Goal: Transaction & Acquisition: Purchase product/service

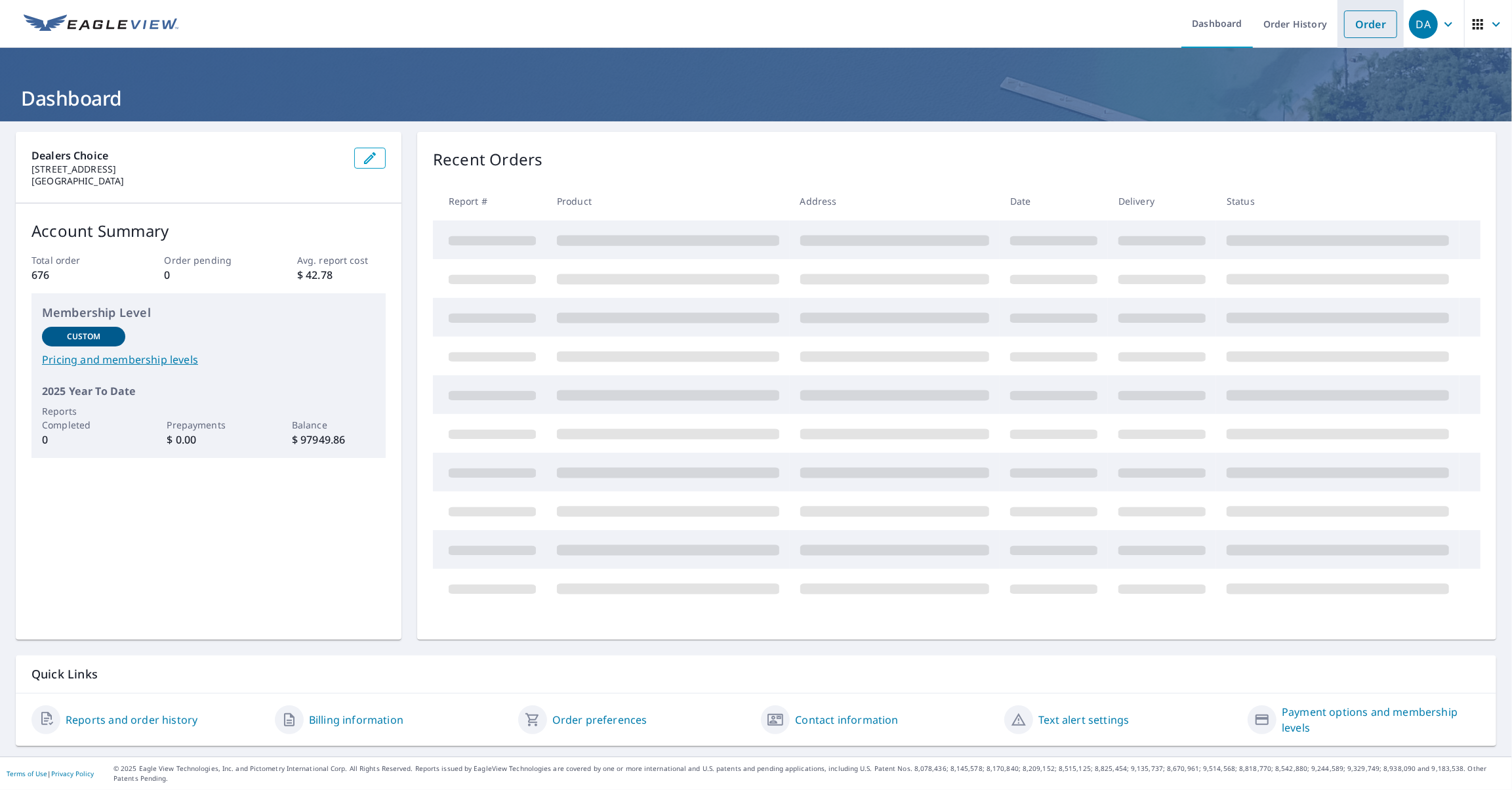
click at [1357, 19] on link "Order" at bounding box center [1370, 24] width 53 height 27
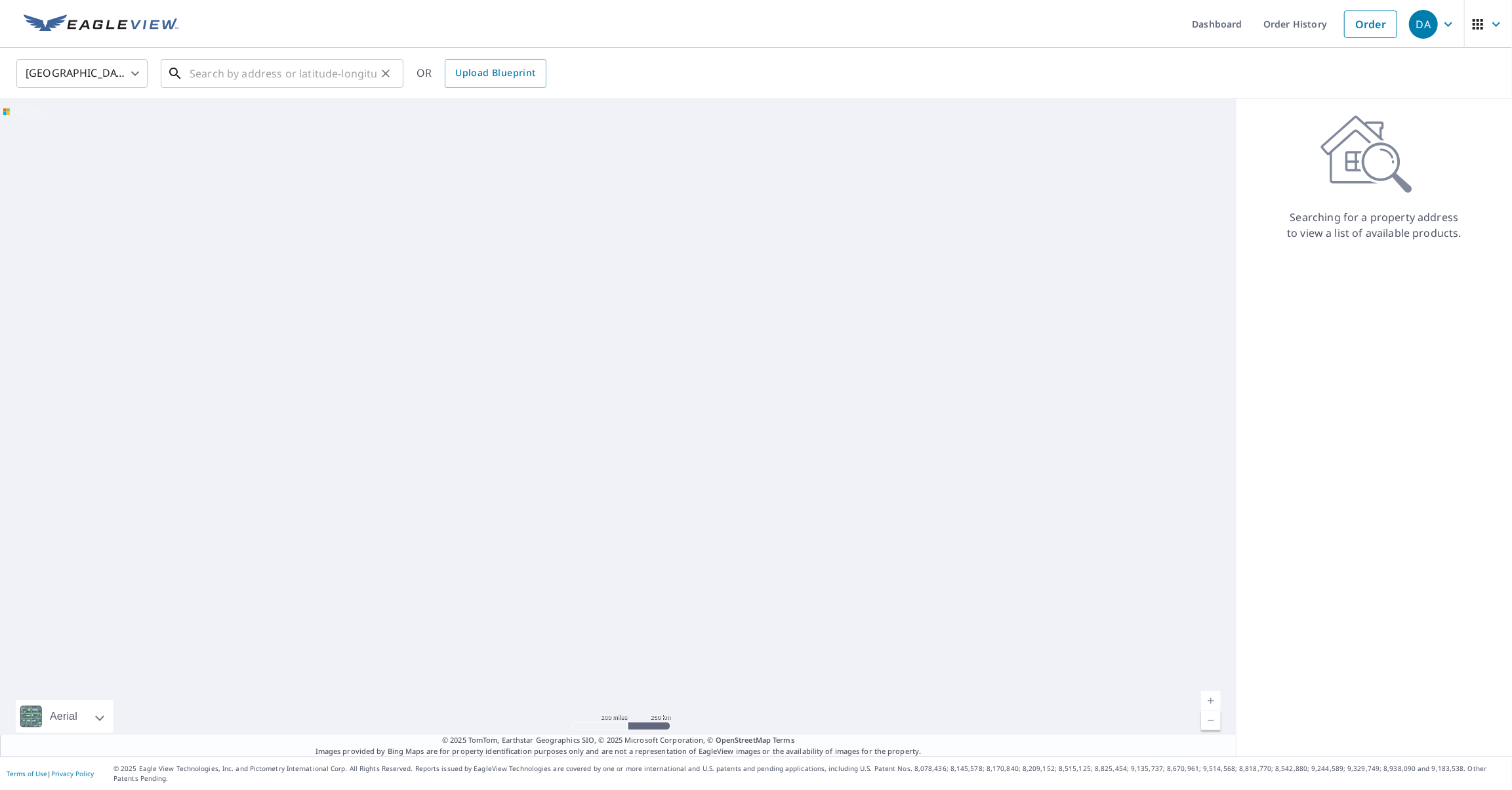
click at [253, 74] on input "text" at bounding box center [283, 74] width 187 height 37
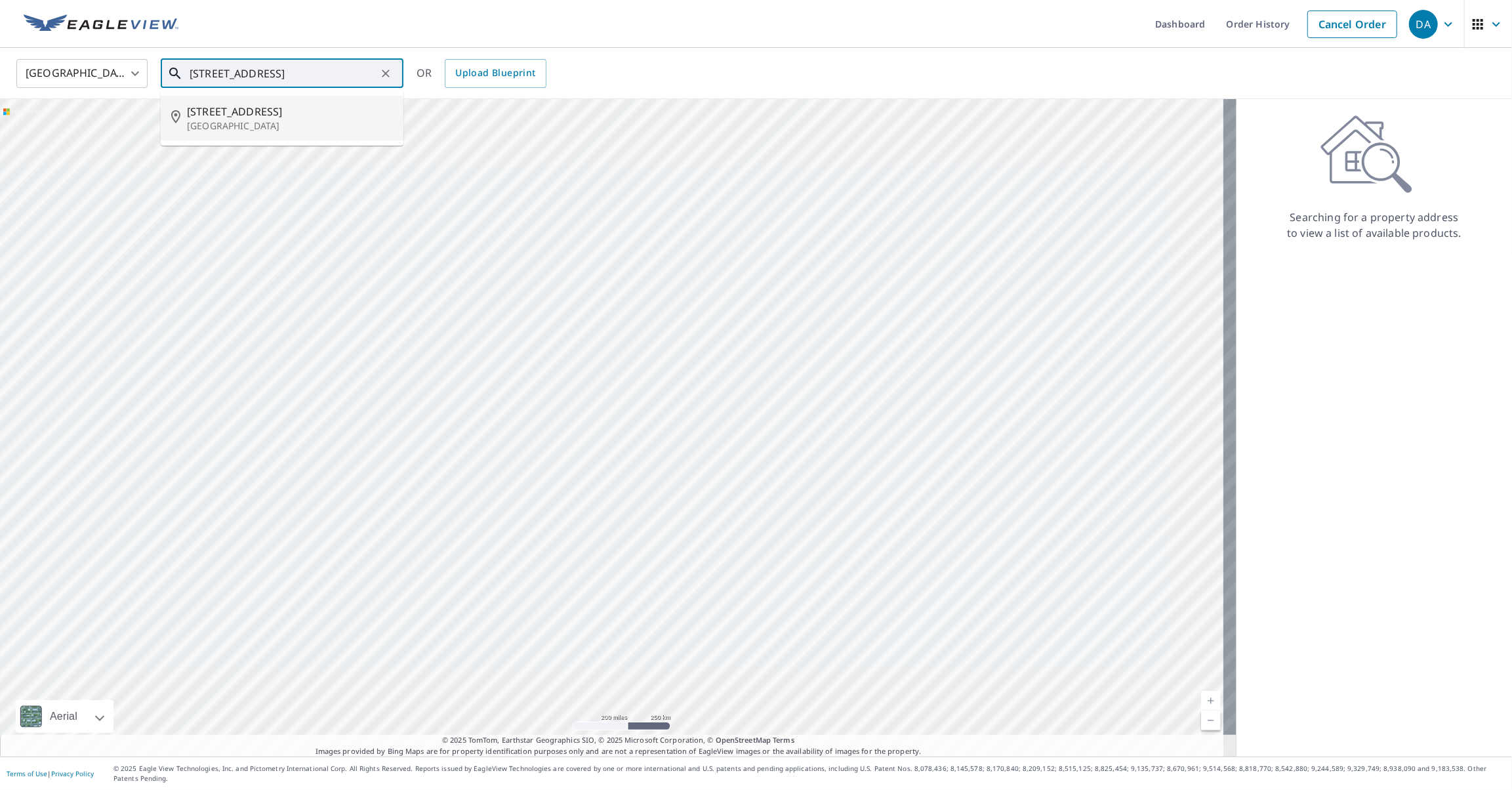
click at [201, 108] on span "[STREET_ADDRESS]" at bounding box center [290, 112] width 206 height 16
type input "[STREET_ADDRESS]"
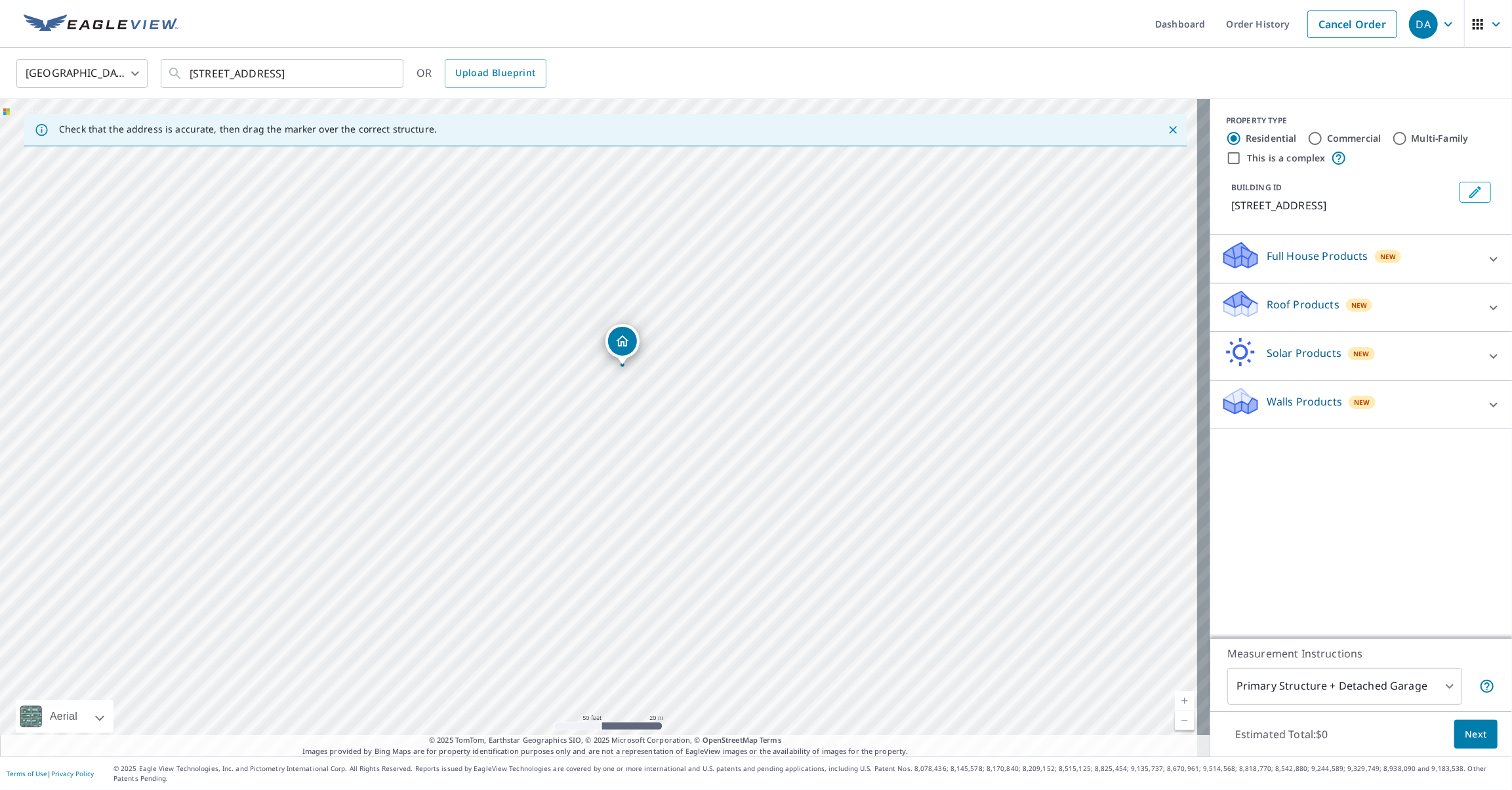
drag, startPoint x: 660, startPoint y: 463, endPoint x: 772, endPoint y: 342, distance: 164.9
click at [772, 342] on div "[STREET_ADDRESS]" at bounding box center [604, 428] width 1210 height 657
drag, startPoint x: 678, startPoint y: 494, endPoint x: 704, endPoint y: 293, distance: 202.7
click at [704, 293] on div "[STREET_ADDRESS]" at bounding box center [604, 428] width 1210 height 657
drag, startPoint x: 649, startPoint y: 458, endPoint x: 685, endPoint y: 574, distance: 121.5
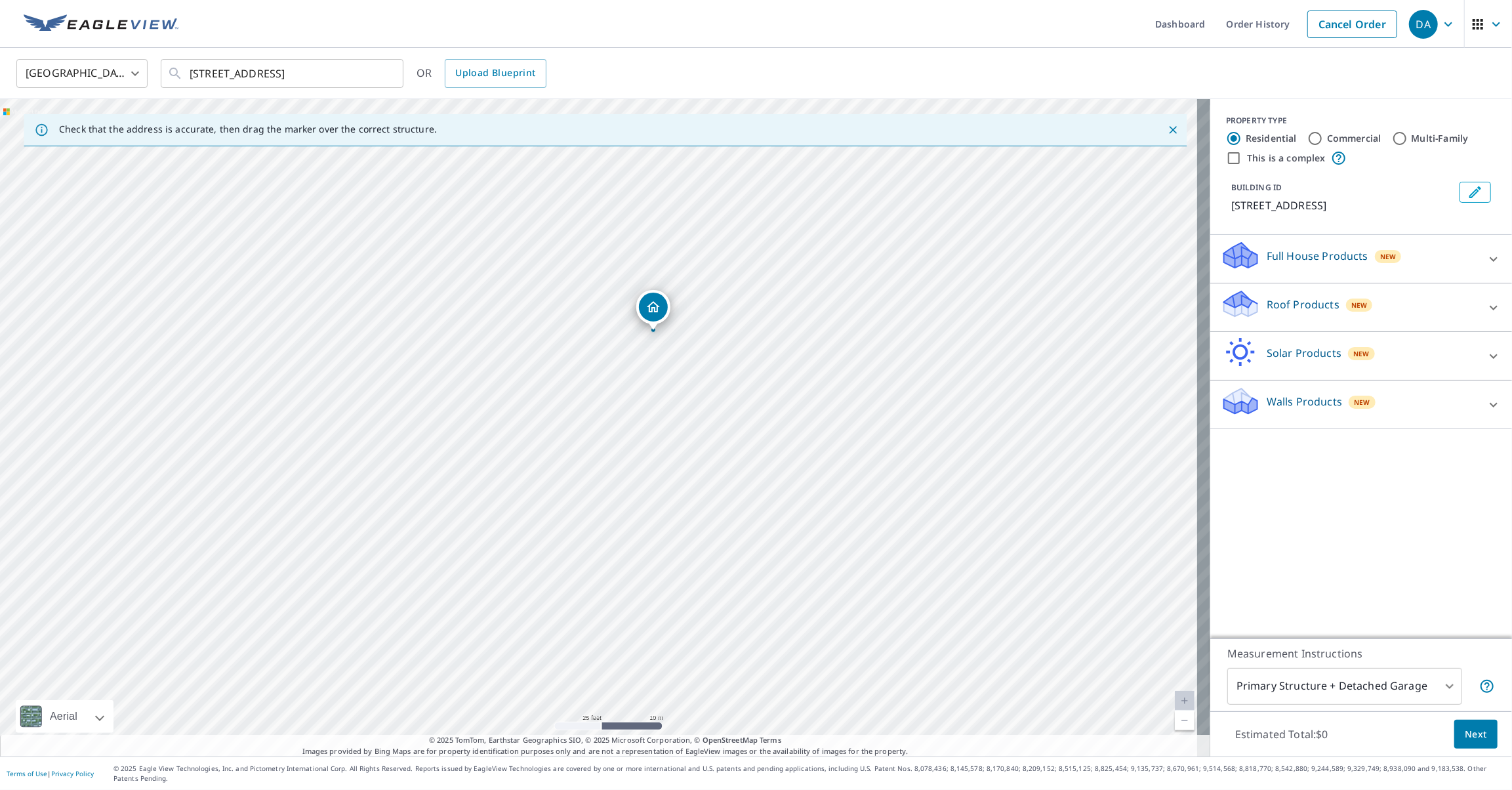
click at [685, 574] on div "[STREET_ADDRESS]" at bounding box center [604, 428] width 1210 height 657
drag, startPoint x: 711, startPoint y: 625, endPoint x: 528, endPoint y: 544, distance: 200.1
click at [528, 544] on div "[STREET_ADDRESS]" at bounding box center [604, 428] width 1210 height 657
drag, startPoint x: 574, startPoint y: 431, endPoint x: 695, endPoint y: 411, distance: 122.6
click at [695, 411] on div "[STREET_ADDRESS]" at bounding box center [604, 428] width 1210 height 657
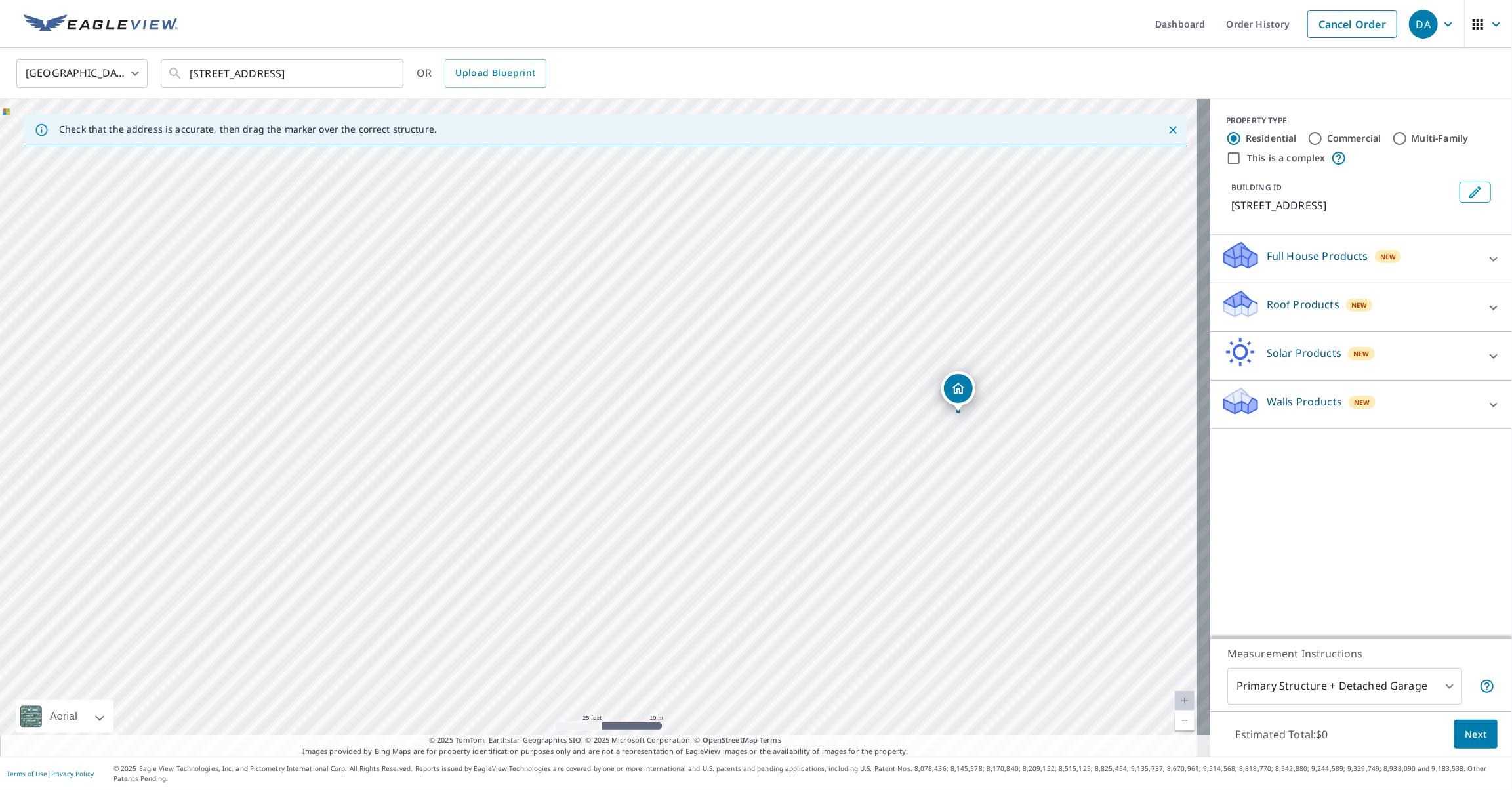
drag, startPoint x: 592, startPoint y: 203, endPoint x: 959, endPoint y: 387, distance: 410.5
click at [1299, 300] on p "Roof Products" at bounding box center [1302, 304] width 73 height 16
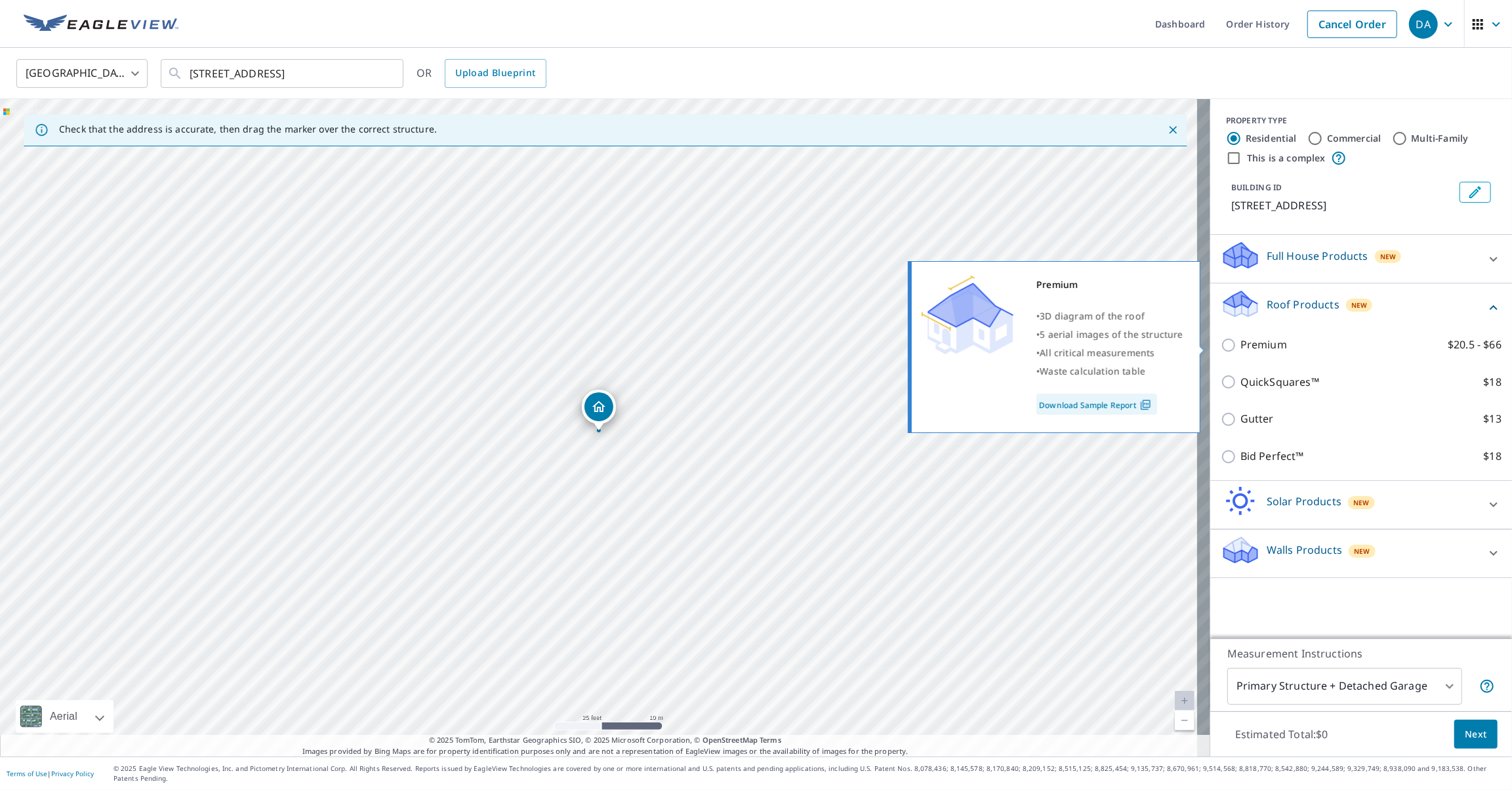
click at [1240, 344] on p "Premium" at bounding box center [1263, 344] width 47 height 17
click at [1228, 344] on input "Premium $20.5 - $66" at bounding box center [1230, 345] width 19 height 16
checkbox input "true"
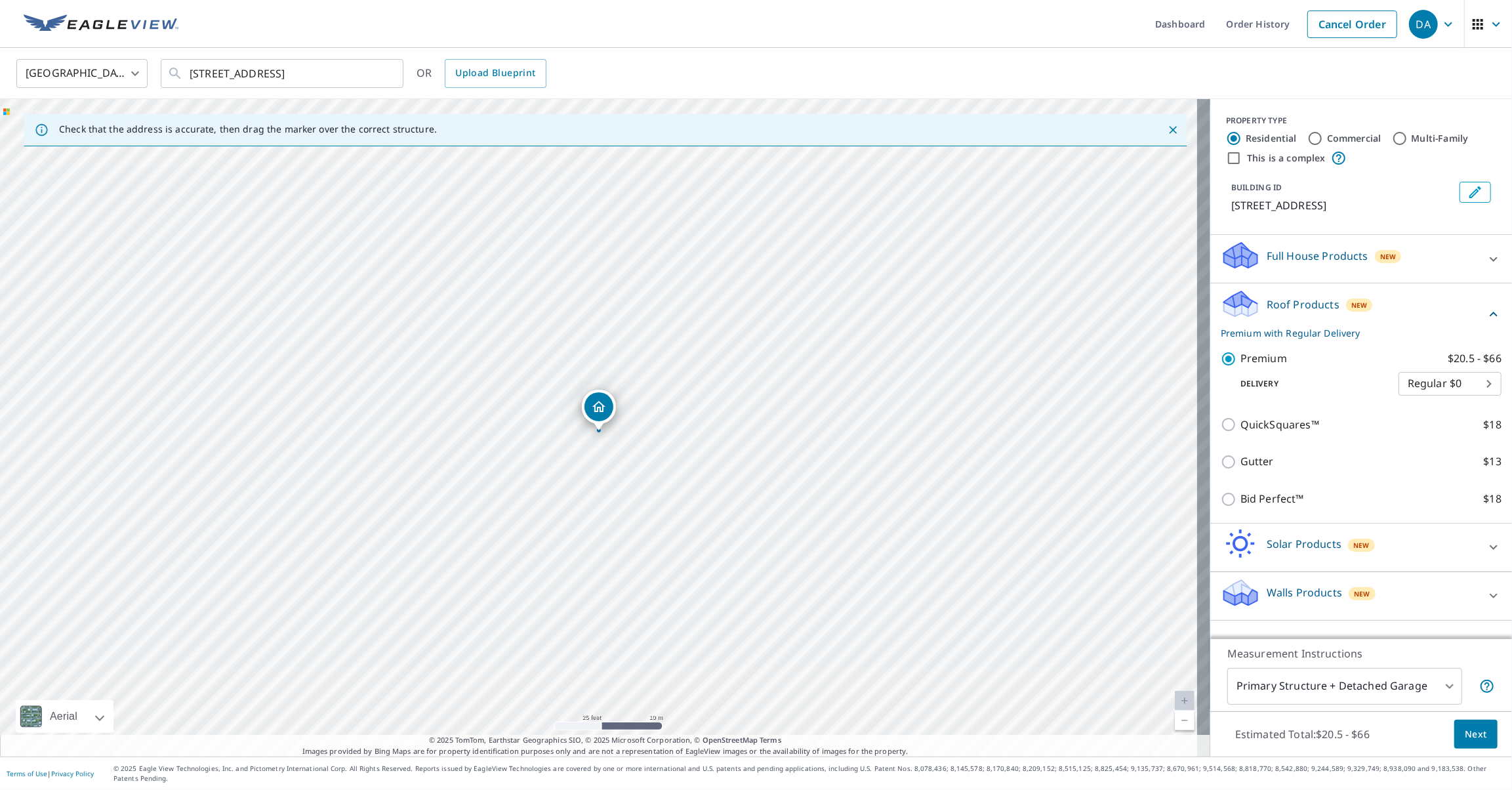
click at [1464, 738] on span "Next" at bounding box center [1475, 734] width 22 height 17
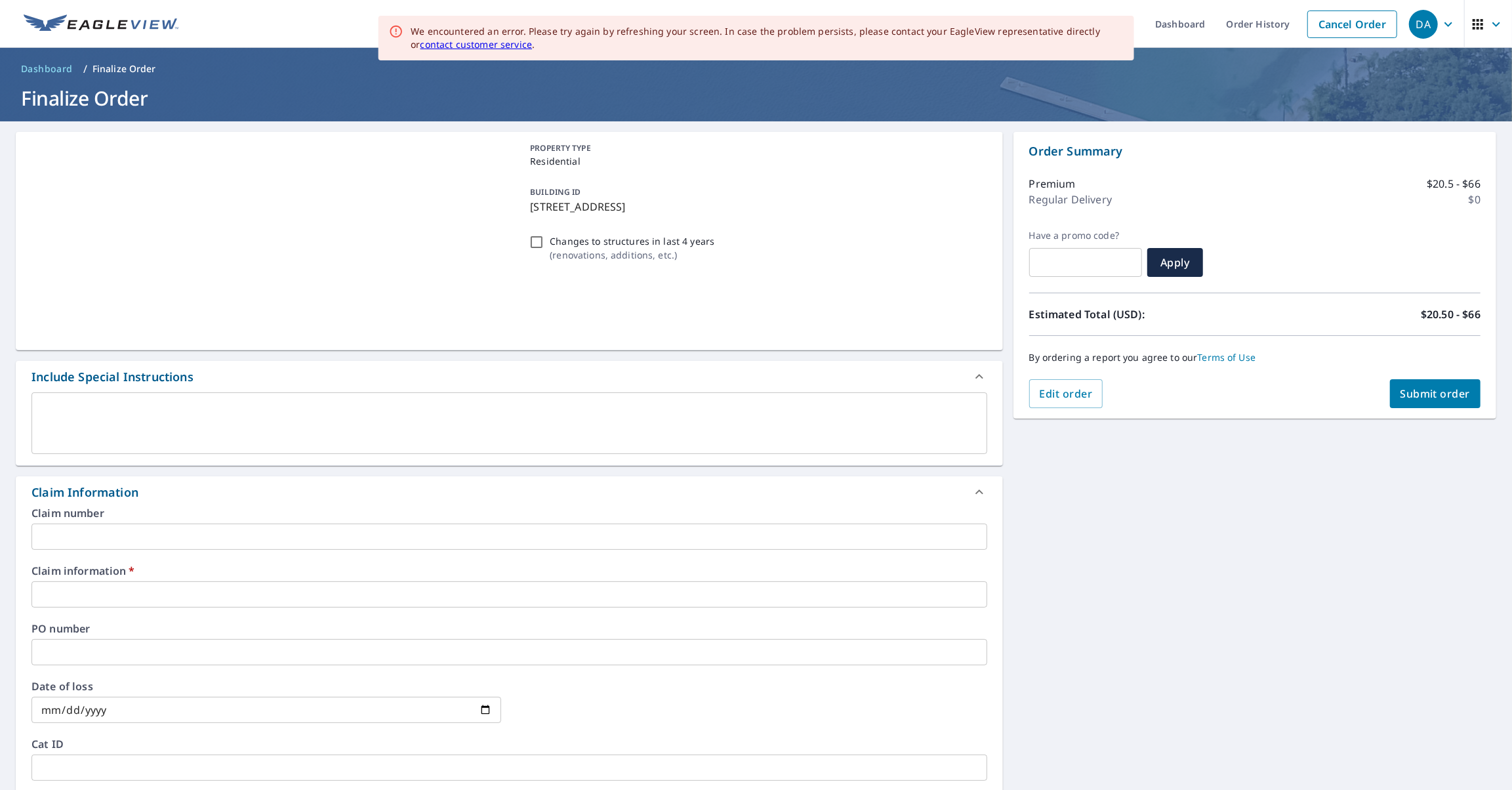
click at [179, 595] on input "text" at bounding box center [508, 594] width 955 height 26
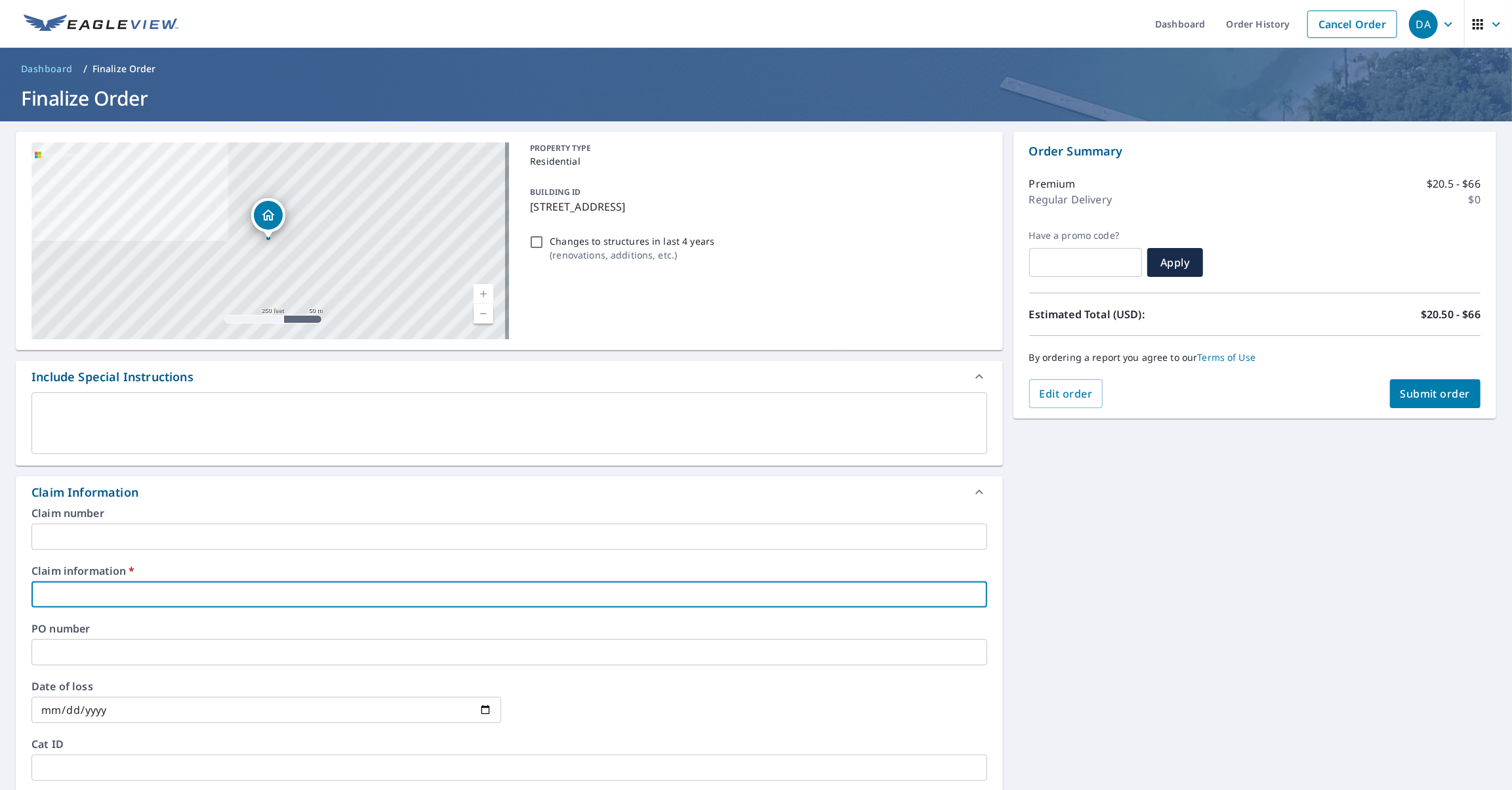
type input "N"
checkbox input "true"
type input "NP"
checkbox input "true"
type input "NPL"
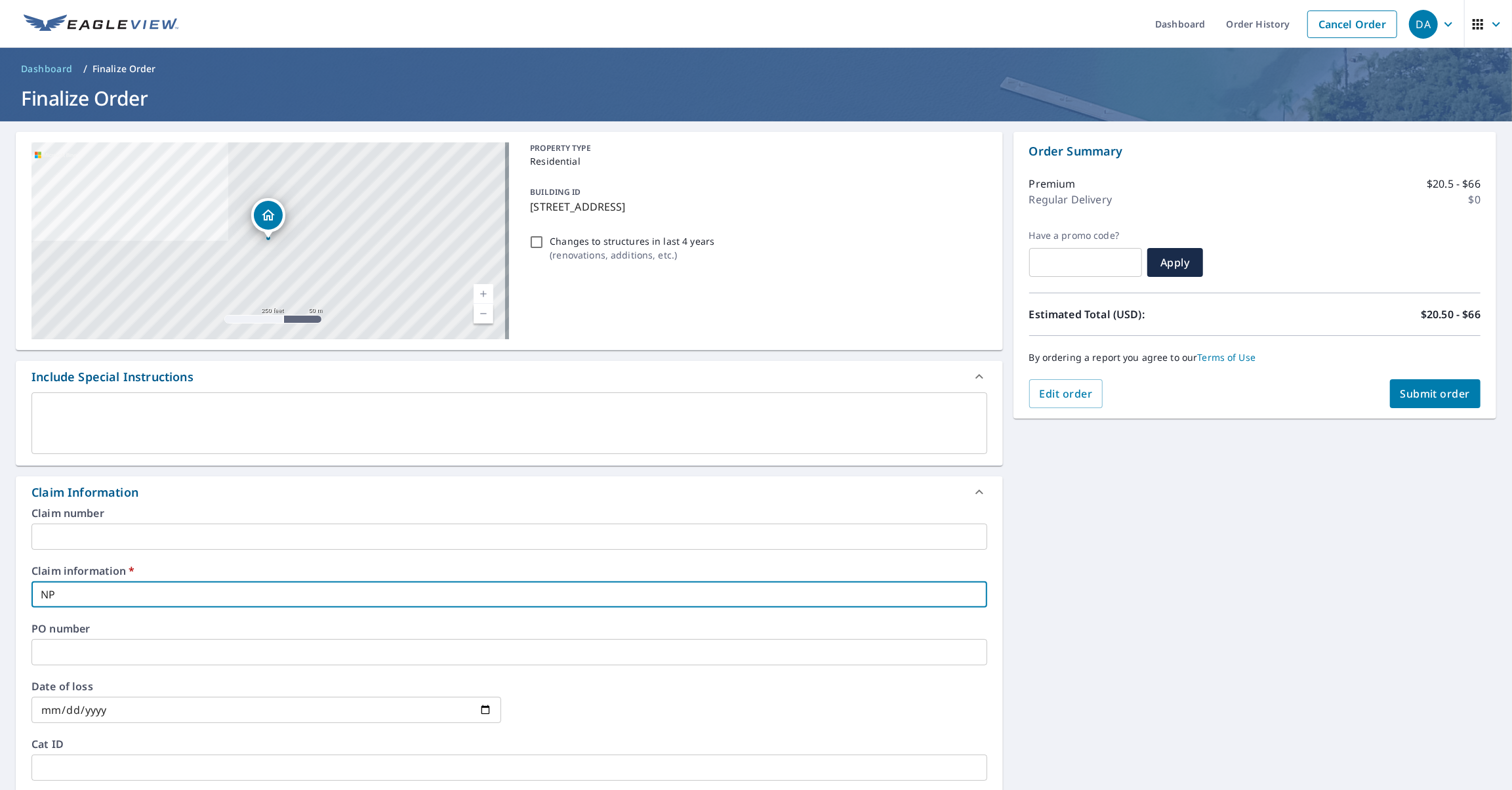
checkbox input "true"
type input "NPL"
checkbox input "true"
type input "NPL 1"
checkbox input "true"
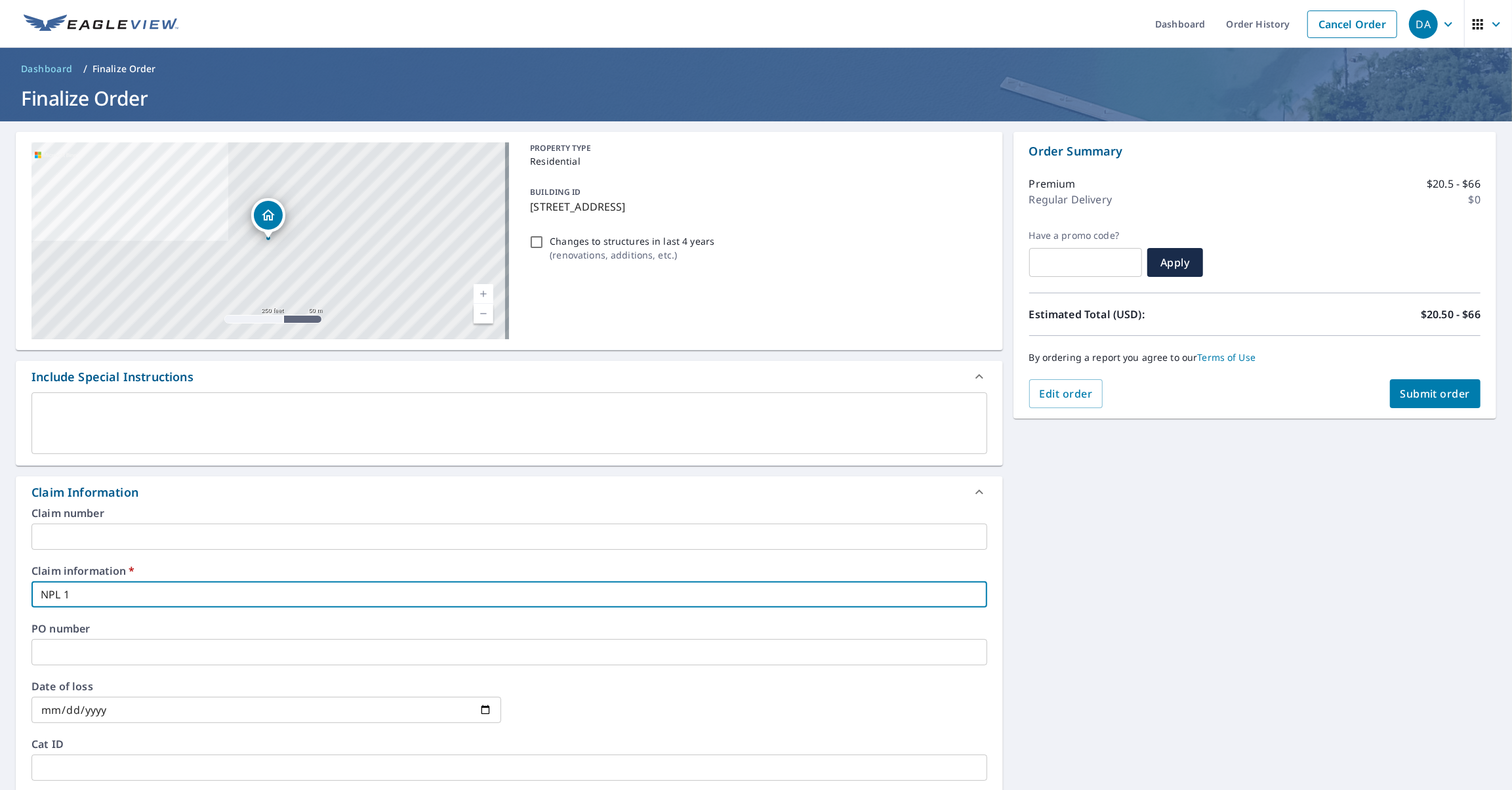
type input "NPL 17"
checkbox input "true"
type input "NPL 170"
checkbox input "true"
type input "NPL 1700"
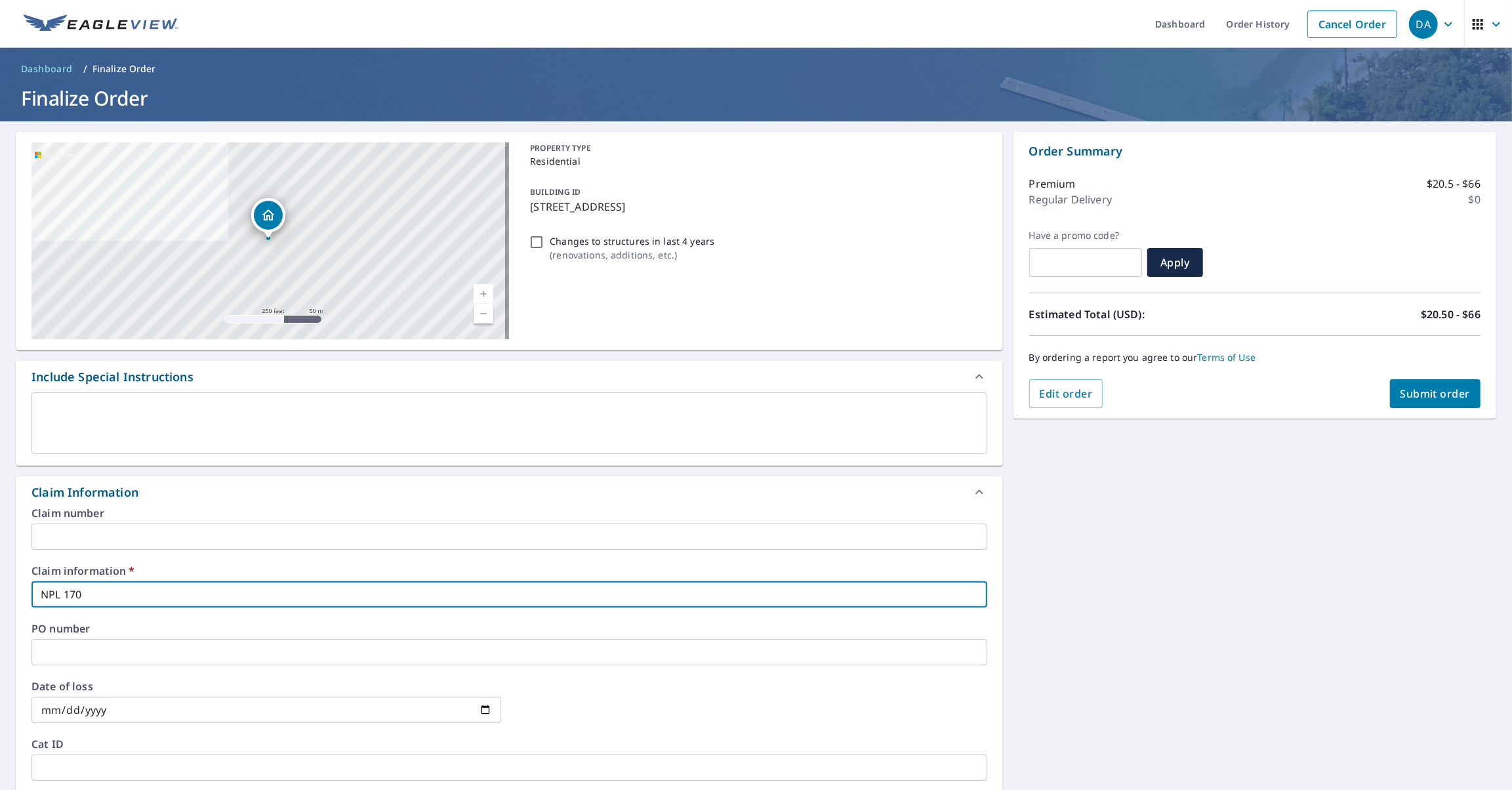
checkbox input "true"
type input "NPL 1700"
checkbox input "true"
type input "NPL 1700 S"
checkbox input "true"
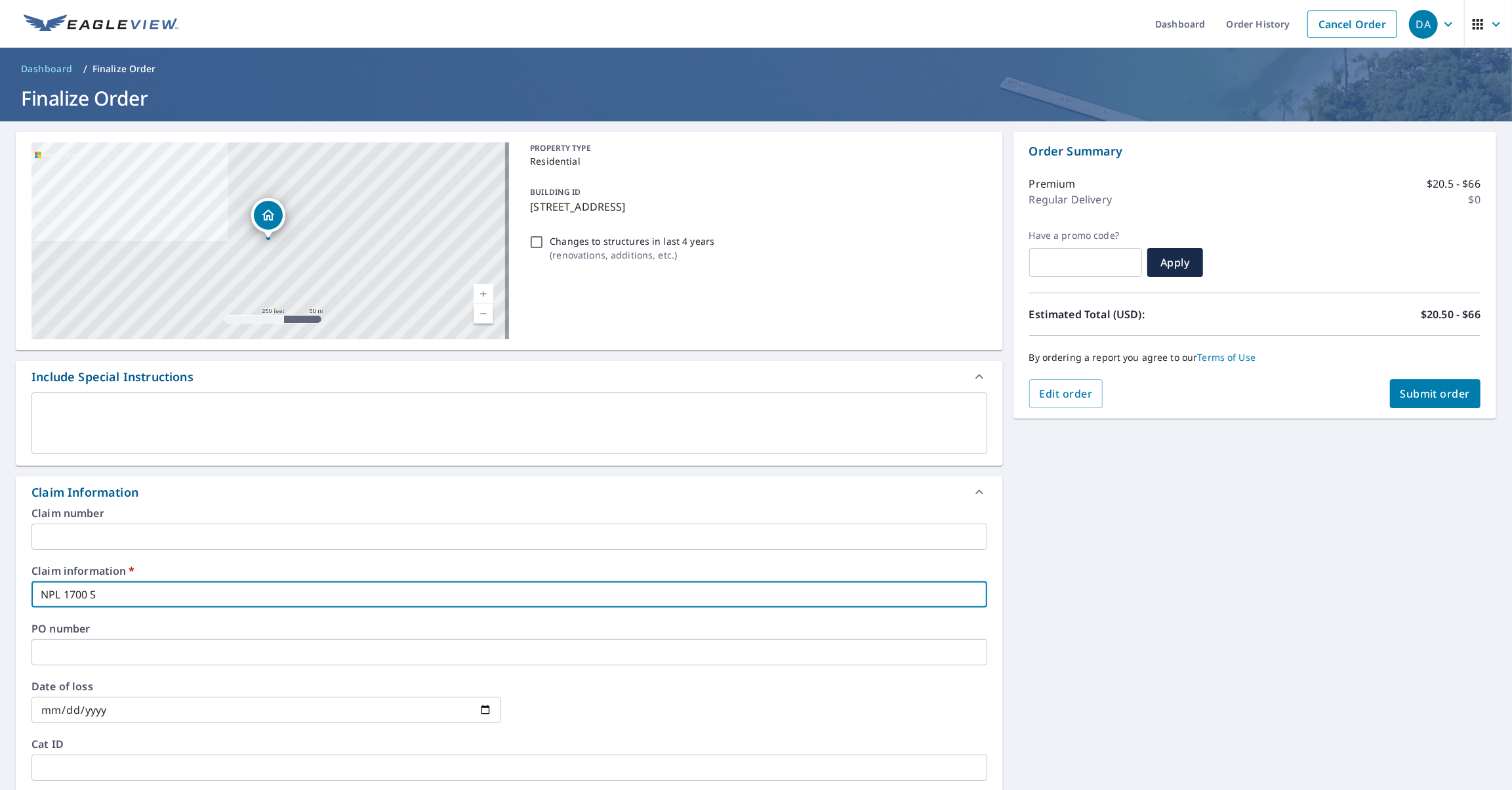
type input "NPL 1700 S"
checkbox input "true"
type input "NPL 1700 S C"
checkbox input "true"
type input "NPL 1700 S Cl"
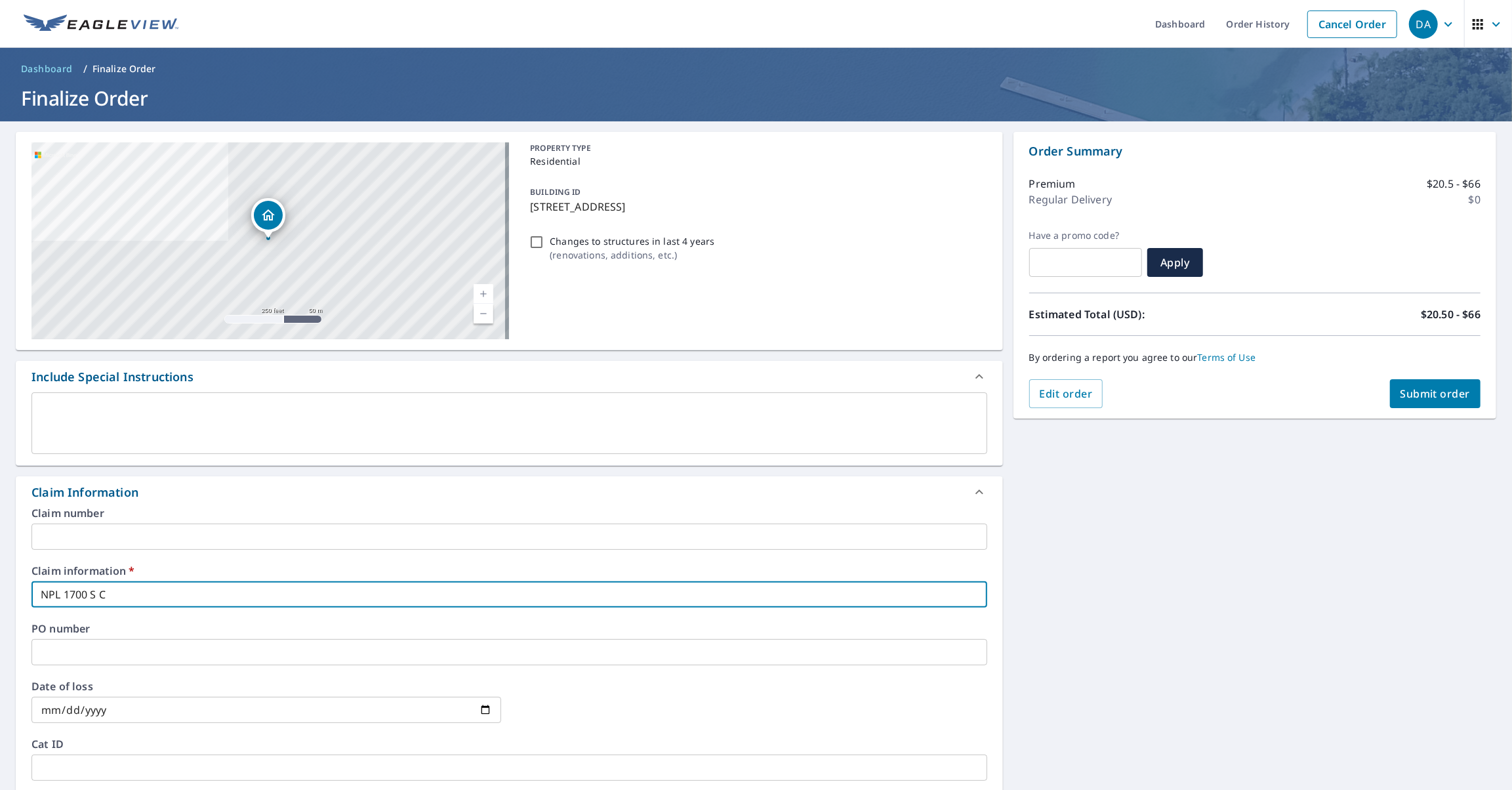
checkbox input "true"
type input "NPL 1700 S Cli"
checkbox input "true"
type input "NPL 1700 S Clif"
checkbox input "true"
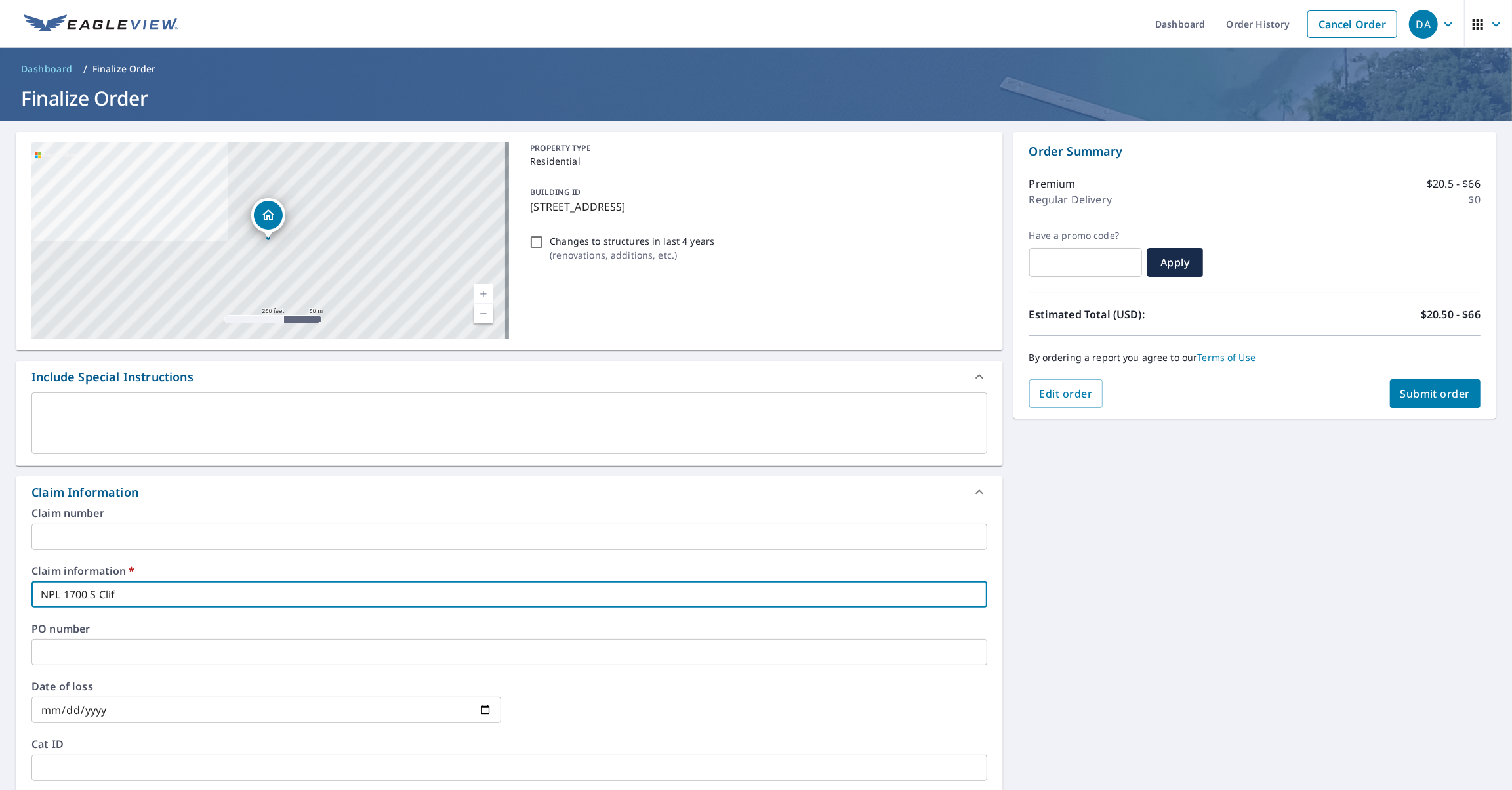
type input "NPL 1700 S Cliff"
checkbox input "true"
type input "NPL 1700 S Cliff"
checkbox input "true"
type input "NPL [STREET_ADDRESS][PERSON_NAME]"
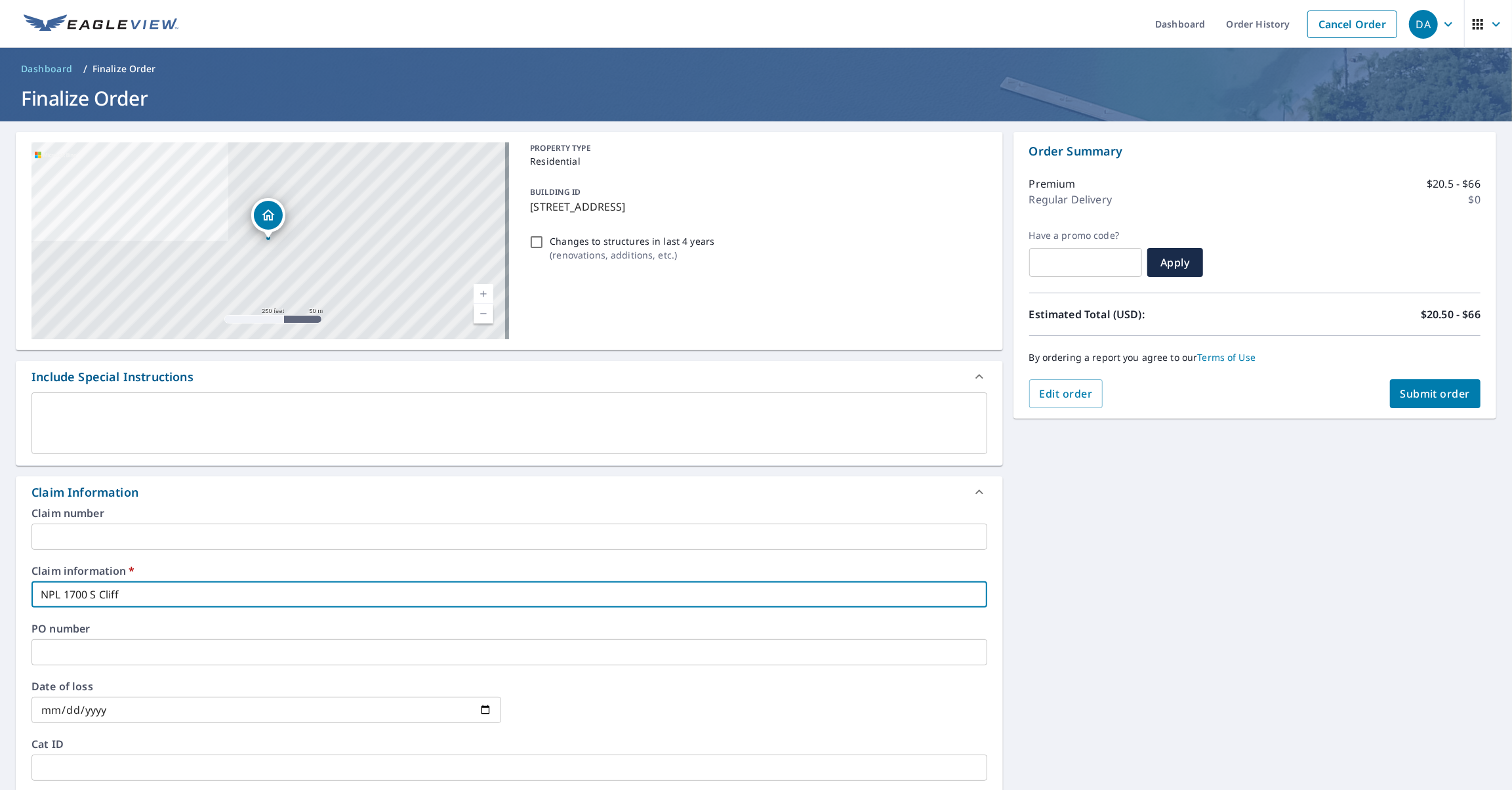
checkbox input "true"
type input "NPL [STREET_ADDRESS]"
checkbox input "true"
type input "NPL [STREET_ADDRESS]"
checkbox input "true"
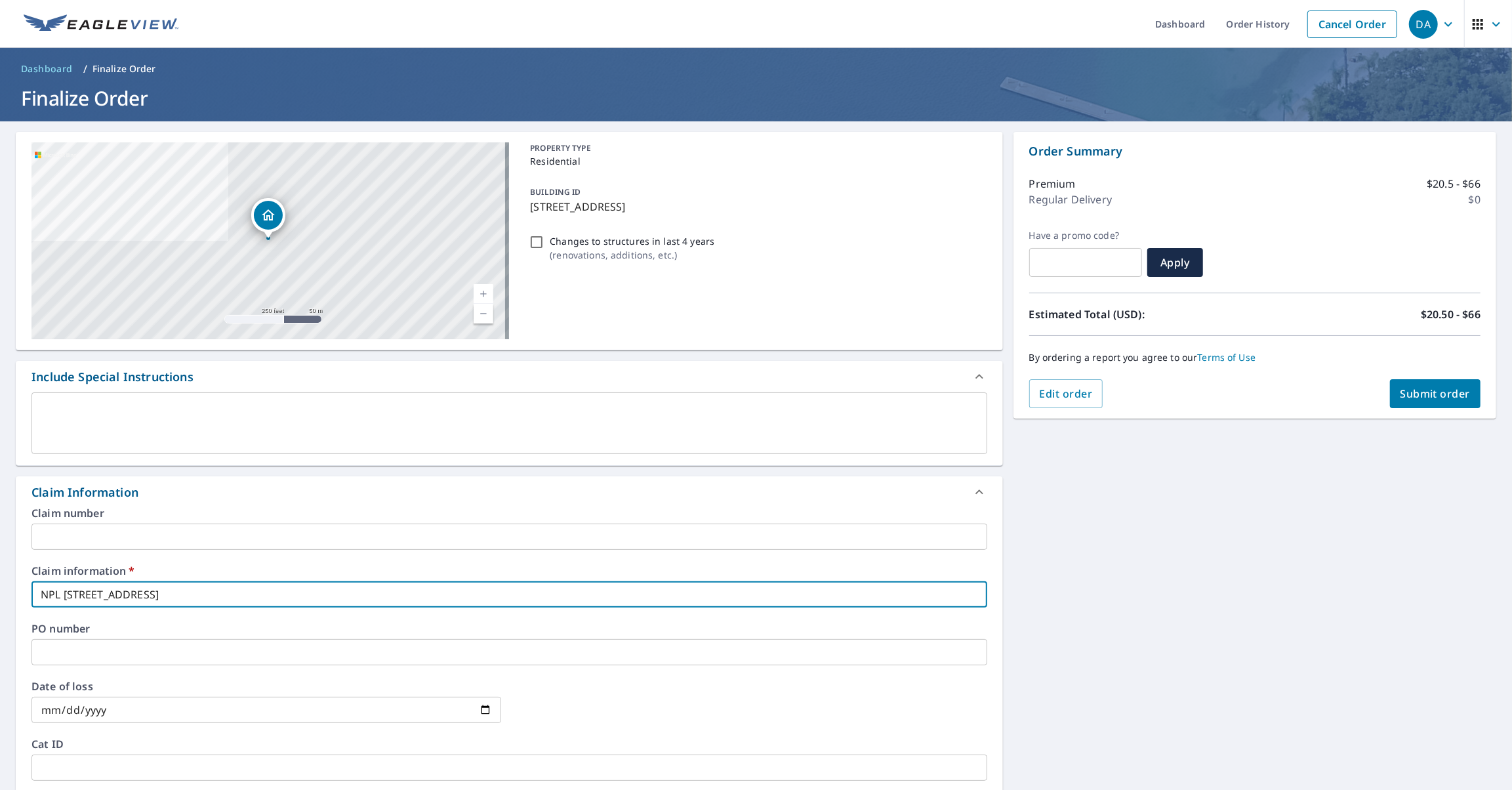
type input "NPL [STREET_ADDRESS]"
checkbox input "true"
type input "NPL [STREET_ADDRESS]"
checkbox input "true"
type input "NPL [STREET_ADDRESS]"
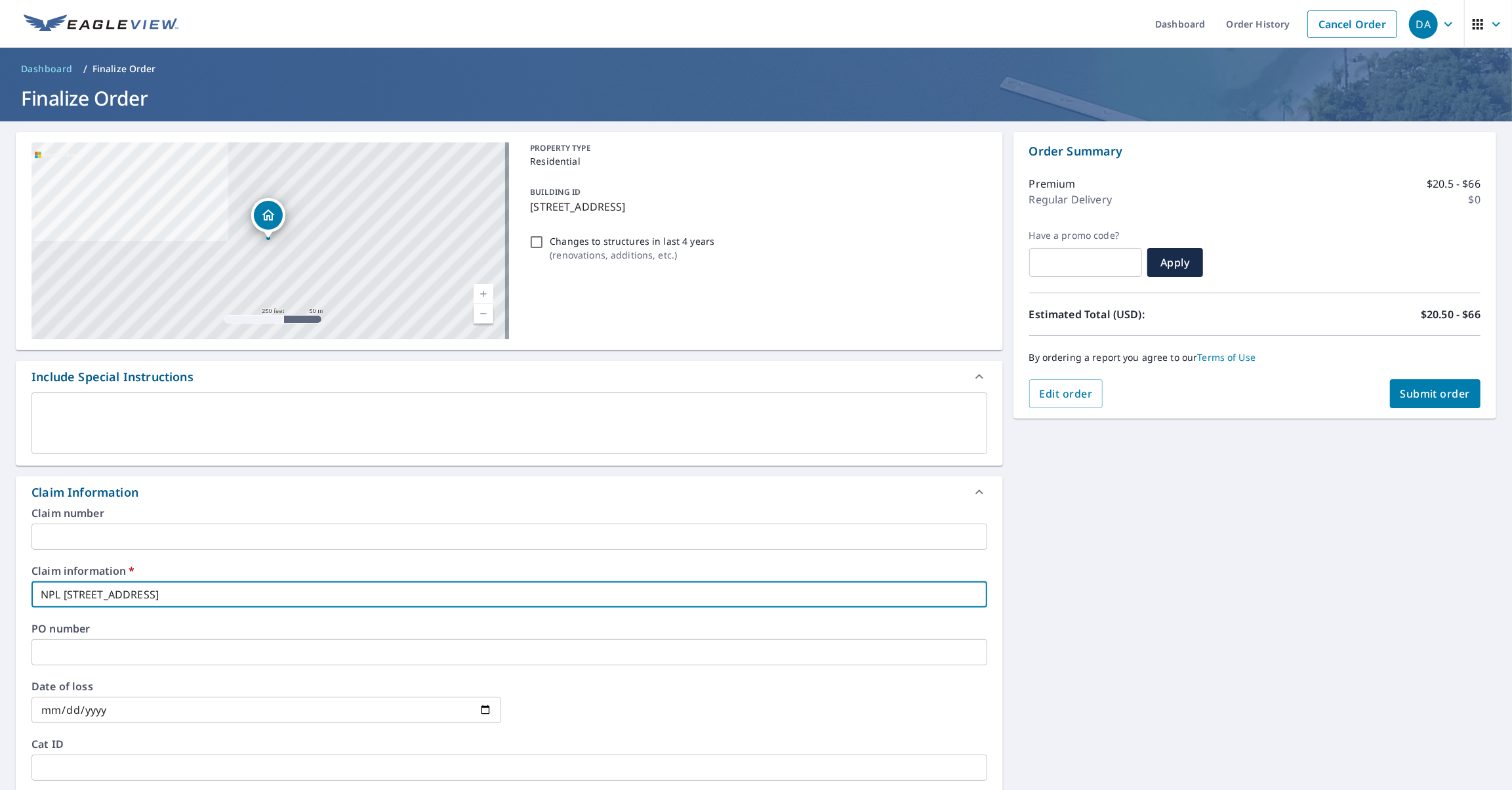
checkbox input "true"
type input "NPL [STREET_ADDRESS]"
checkbox input "true"
type input "NPL [STREET_ADDRESS]"
checkbox input "true"
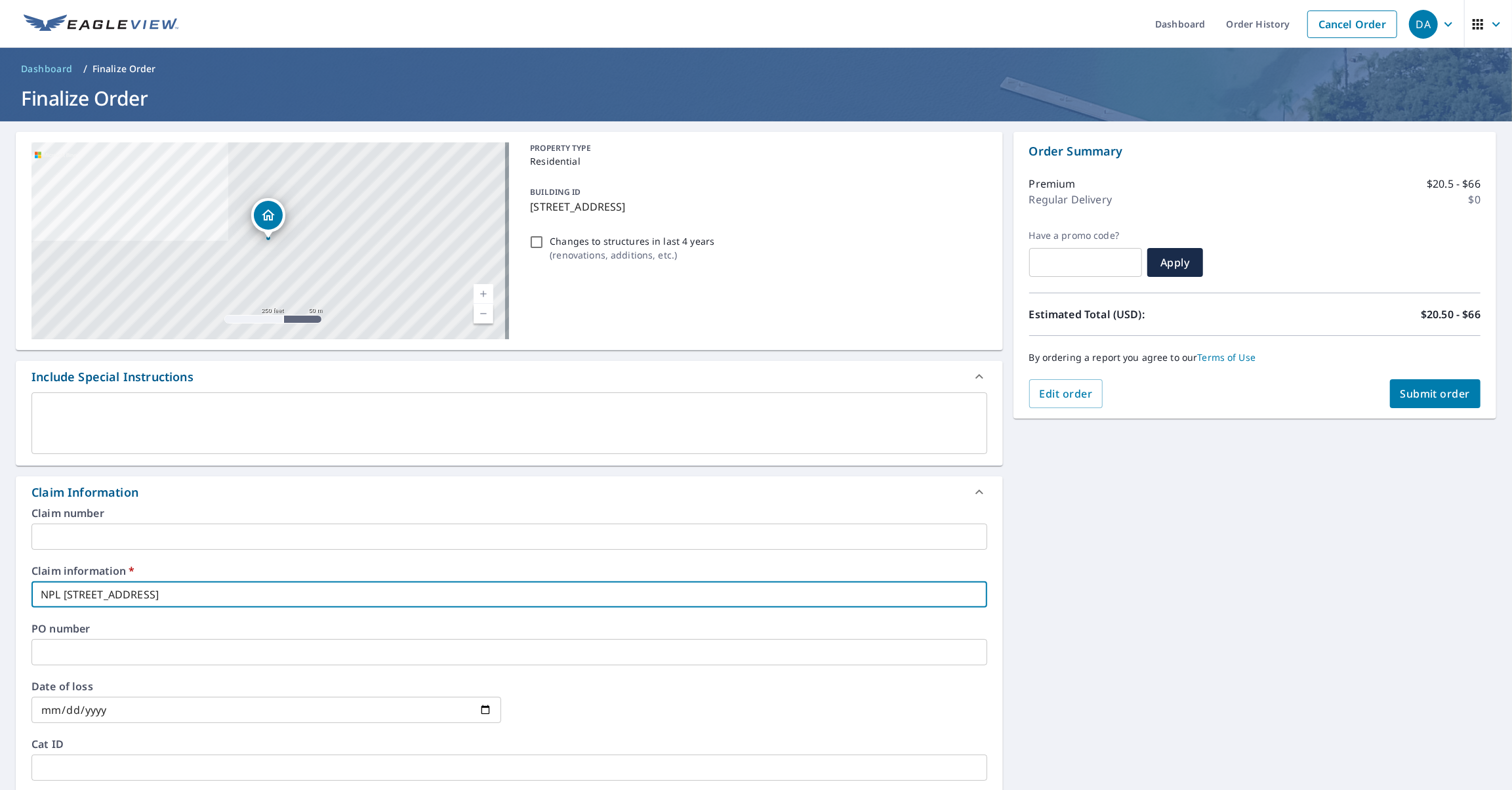
type input "NPL [STREET_ADDRESS]"
checkbox input "true"
type input "NPL [STREET_ADDRESS]"
checkbox input "true"
type input "NPL [STREET_ADDRESS]"
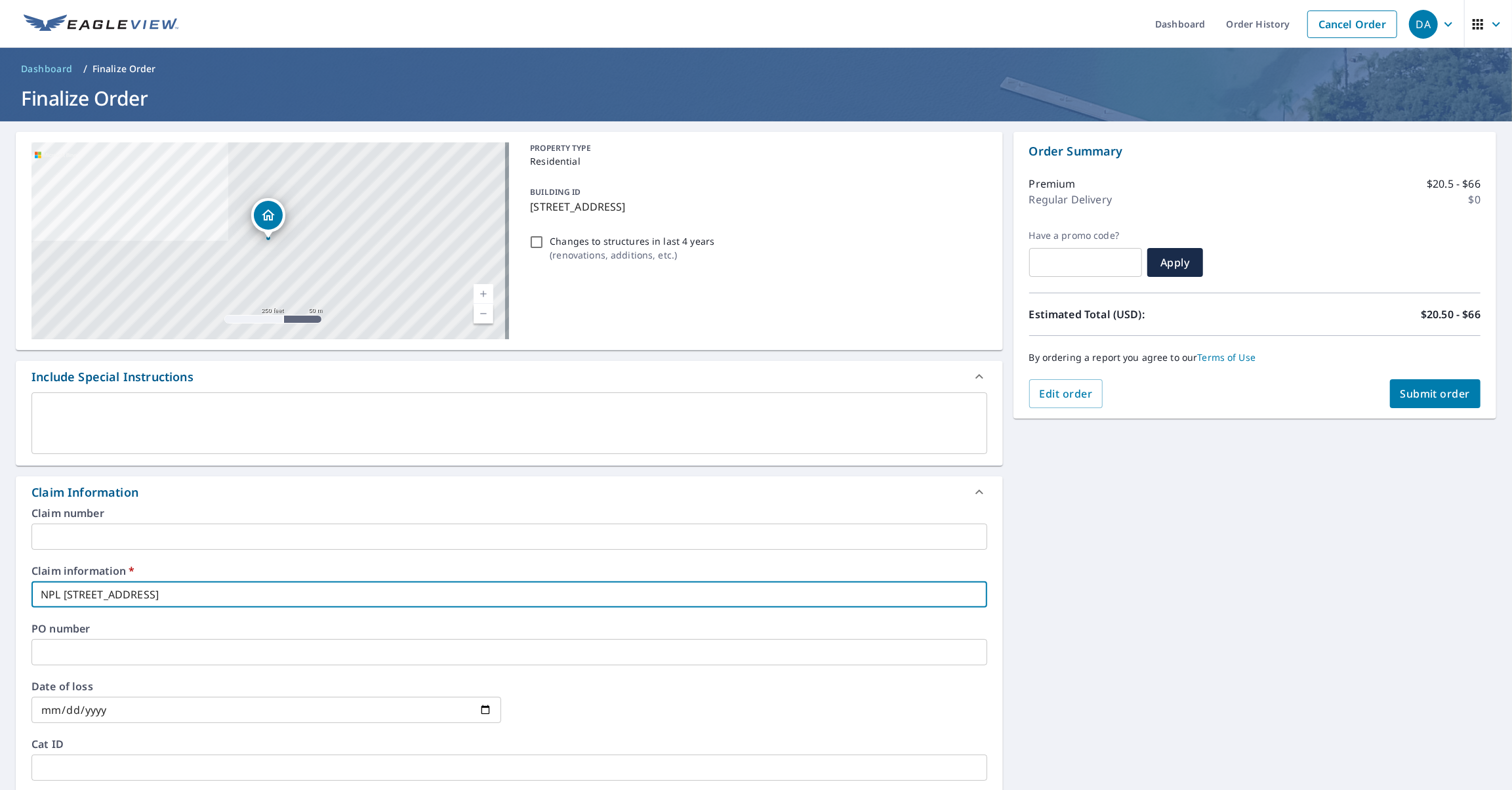
checkbox input "true"
type input "NPL [STREET_ADDRESS]"
checkbox input "true"
type input "NPL [STREET_ADDRESS]"
checkbox input "true"
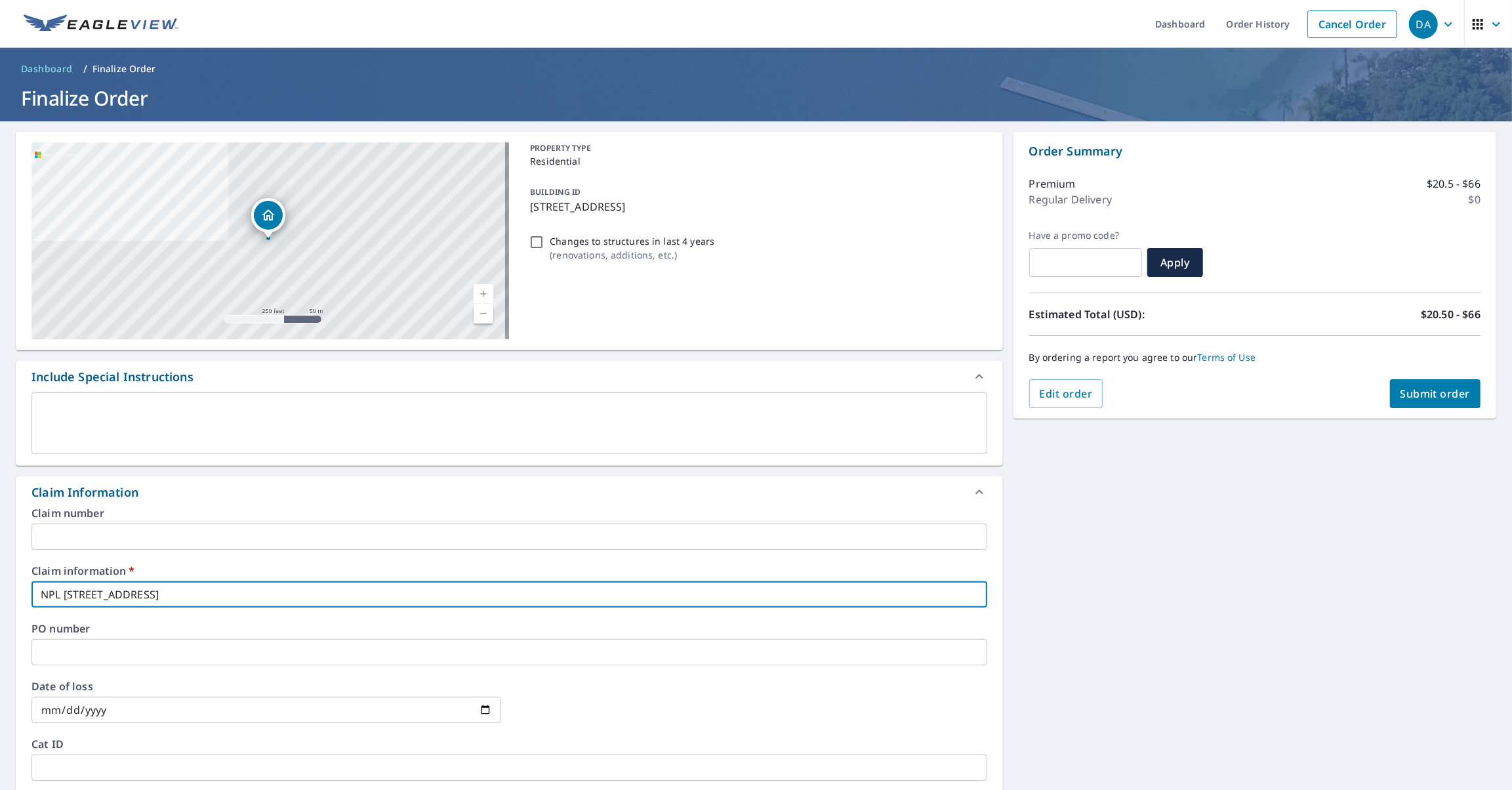
type input "NPL [STREET_ADDRESS]"
checkbox input "true"
type input "NPL [STREET_ADDRESS]"
checkbox input "true"
type input "NPL [STREET_ADDRESS]"
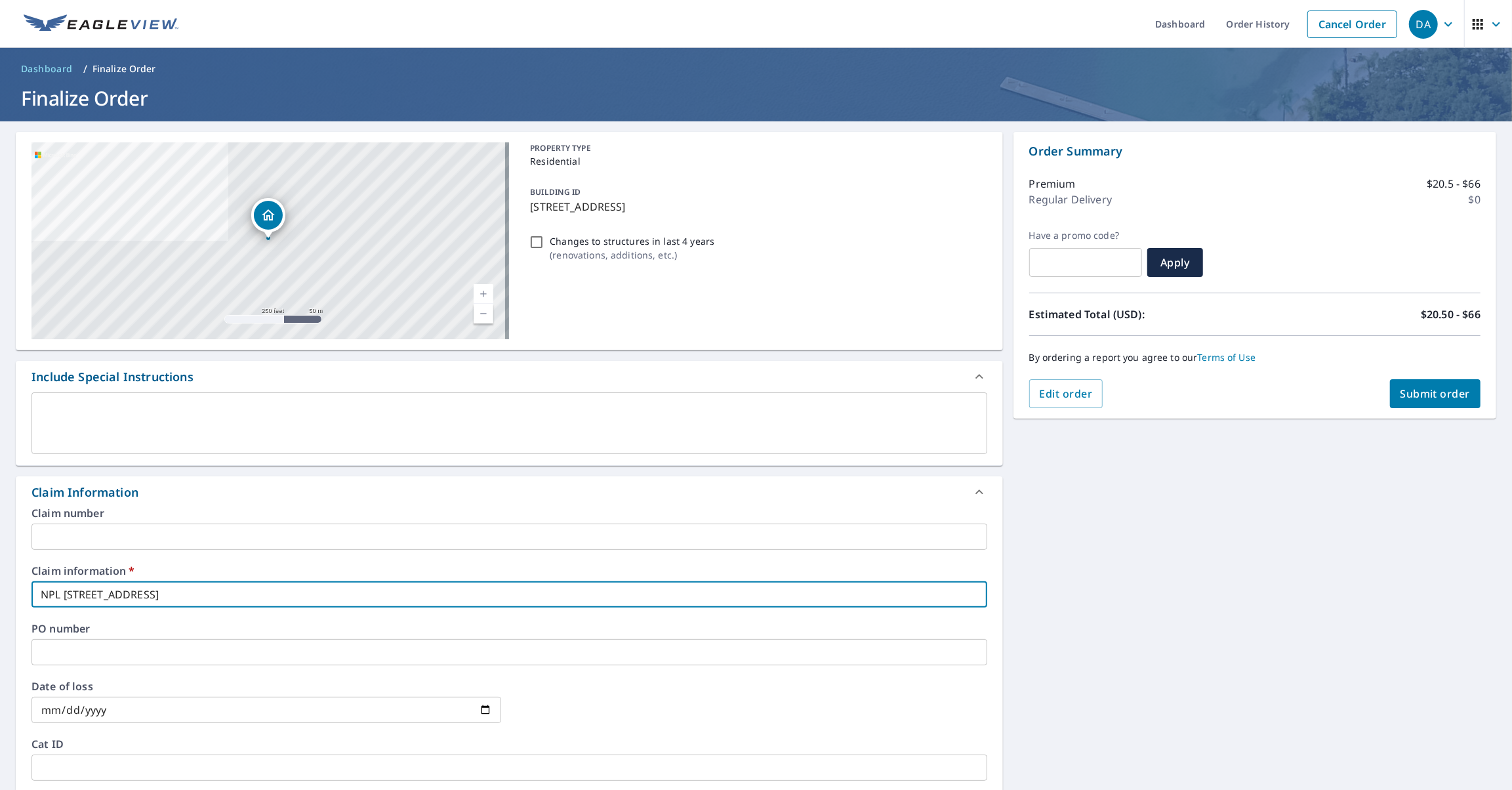
checkbox input "true"
type input "NPL [STREET_ADDRESS] M"
checkbox input "true"
type input "NPL [STREET_ADDRESS]"
checkbox input "true"
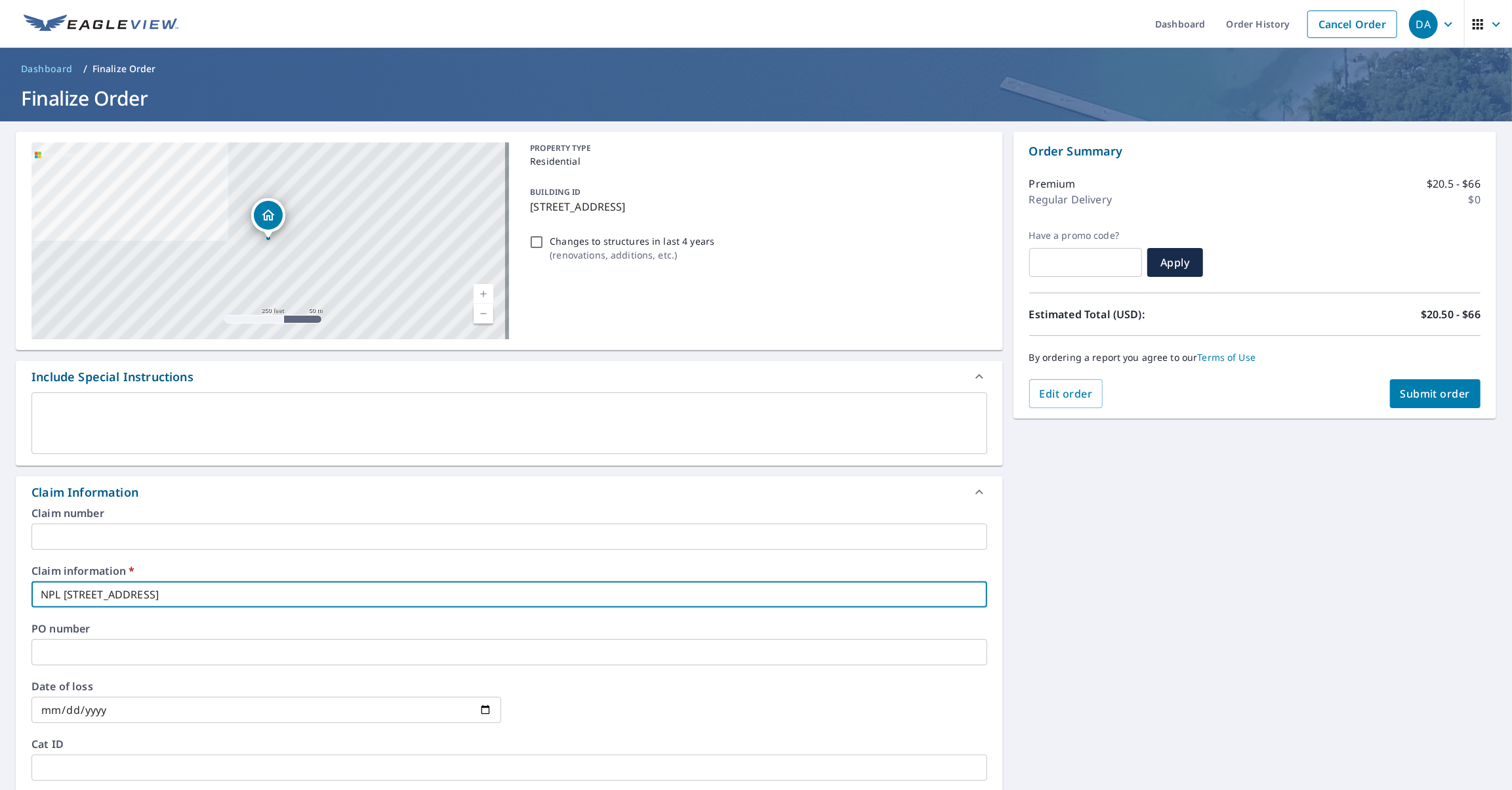
type input "NPL [STREET_ADDRESS][PERSON_NAME]"
checkbox input "true"
type input "NPL [STREET_ADDRESS][PERSON_NAME]"
checkbox input "true"
type input "NPL [STREET_ADDRESS] [PERSON_NAME] P"
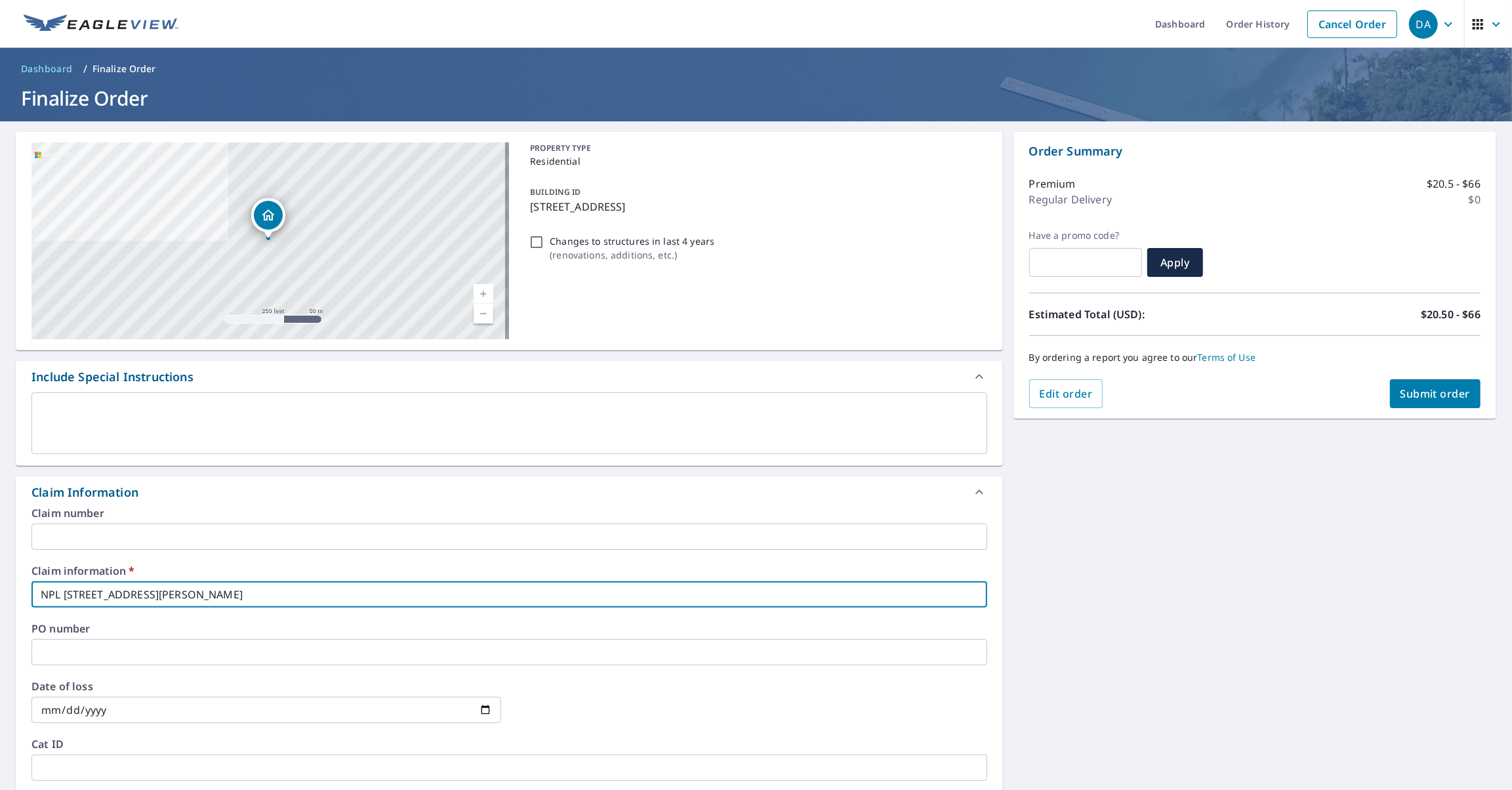
checkbox input "true"
type input "NPL [STREET_ADDRESS][PERSON_NAME]"
checkbox input "true"
type input "NPL [STREET_ADDRESS] [PERSON_NAME] Par"
checkbox input "true"
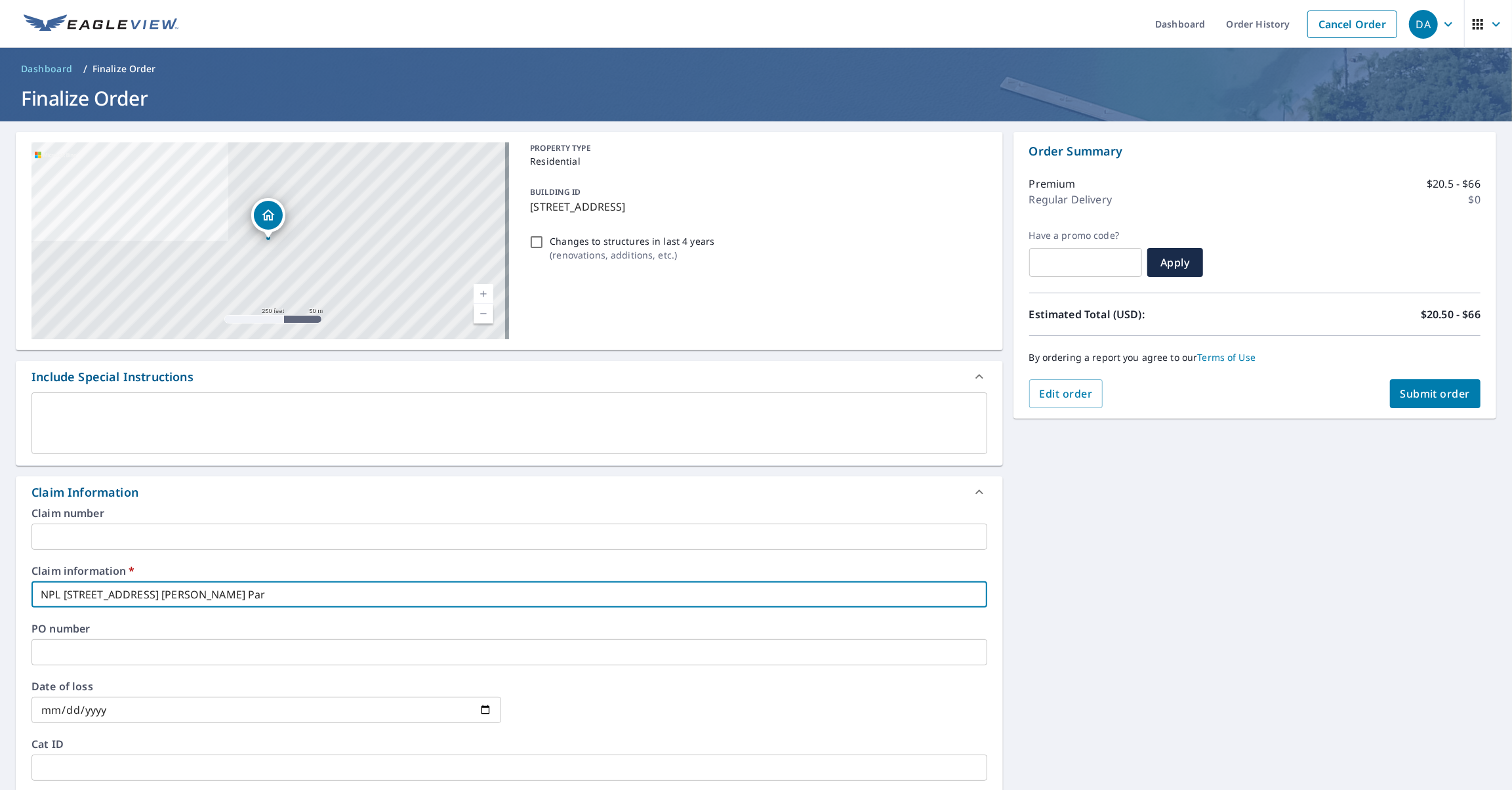
type input "NPL [STREET_ADDRESS][PERSON_NAME]"
checkbox input "true"
type input "NPL [STREET_ADDRESS] Parke"
checkbox input "true"
type input "NPL [STREET_ADDRESS] [PERSON_NAME]"
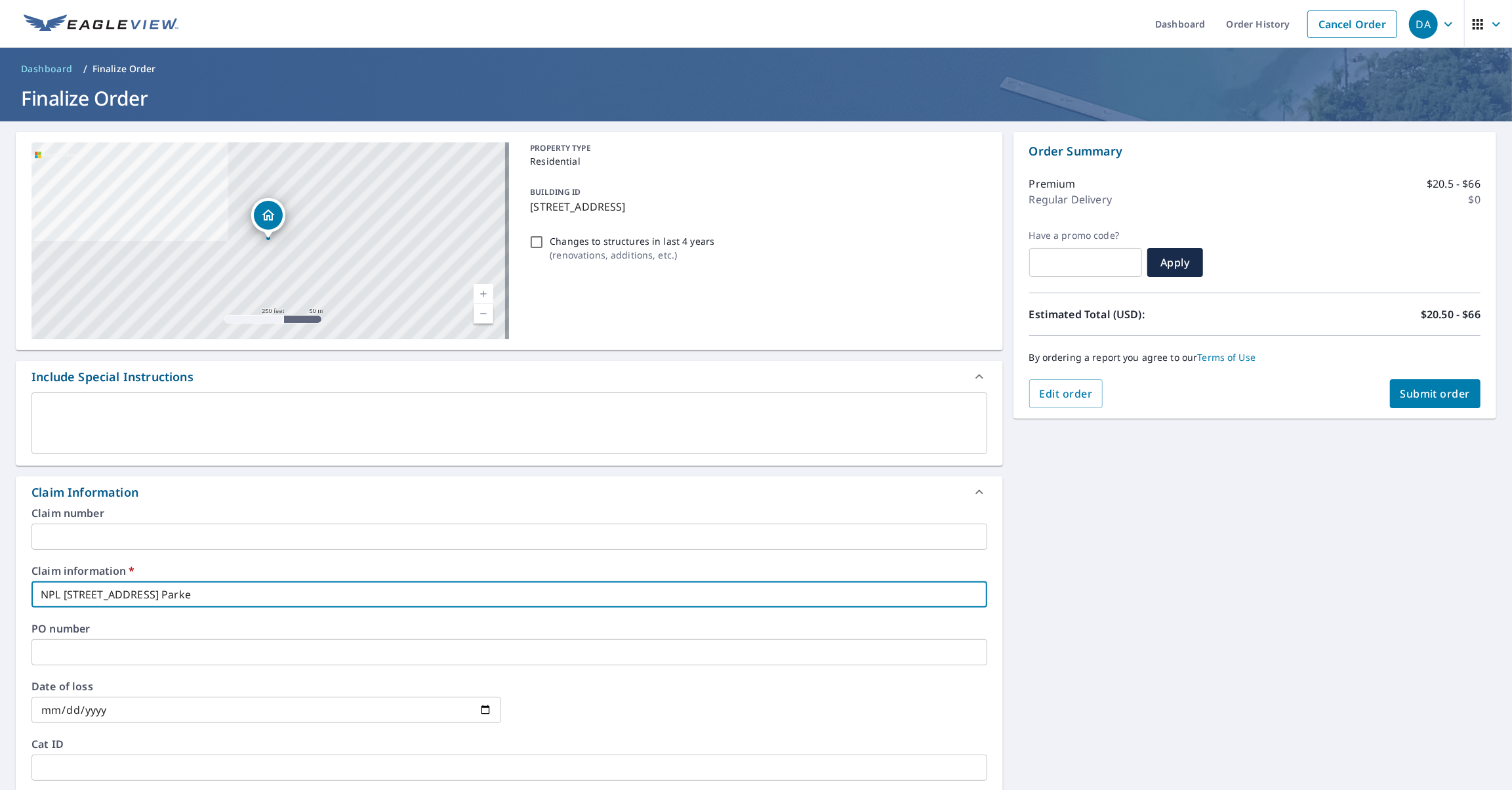
checkbox input "true"
type input "NPL [STREET_ADDRESS] [PERSON_NAME]"
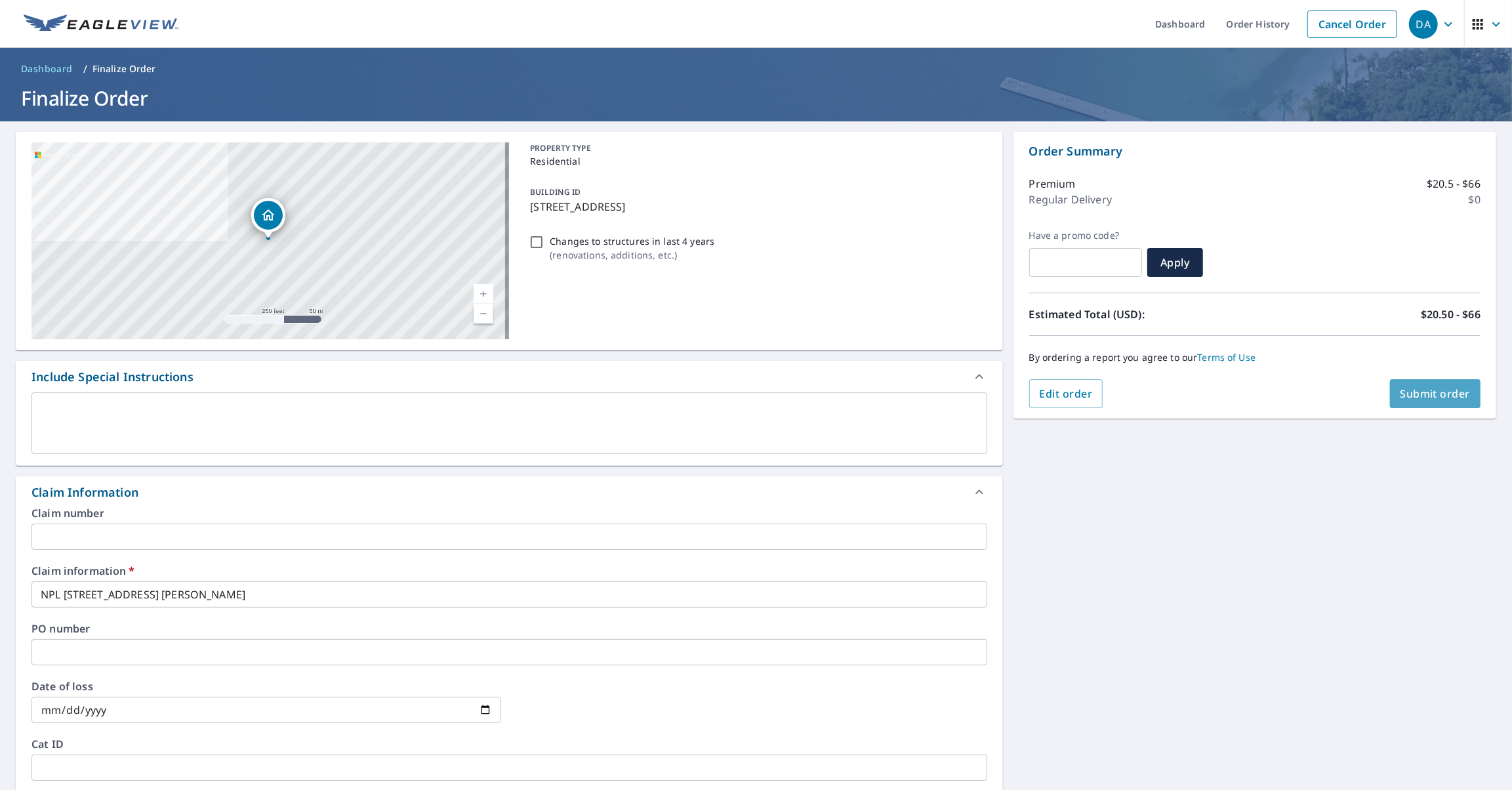
click at [1400, 392] on span "Submit order" at bounding box center [1435, 394] width 70 height 15
checkbox input "true"
